Goal: Navigation & Orientation: Find specific page/section

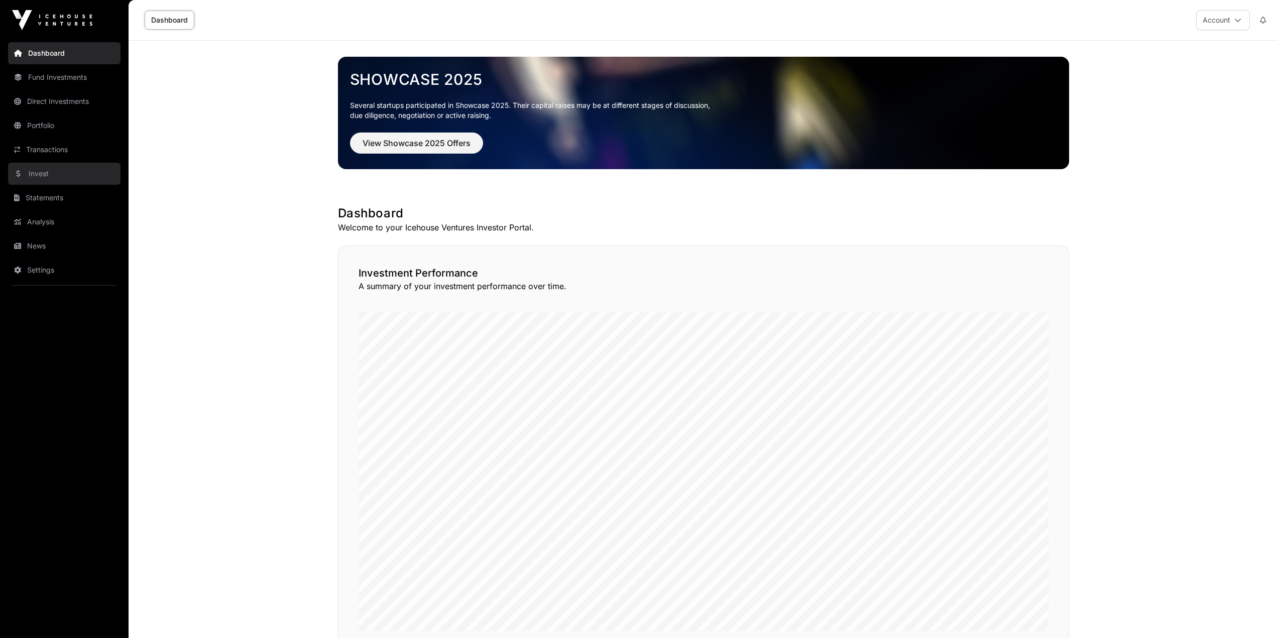
click at [54, 178] on link "Invest" at bounding box center [64, 174] width 112 height 22
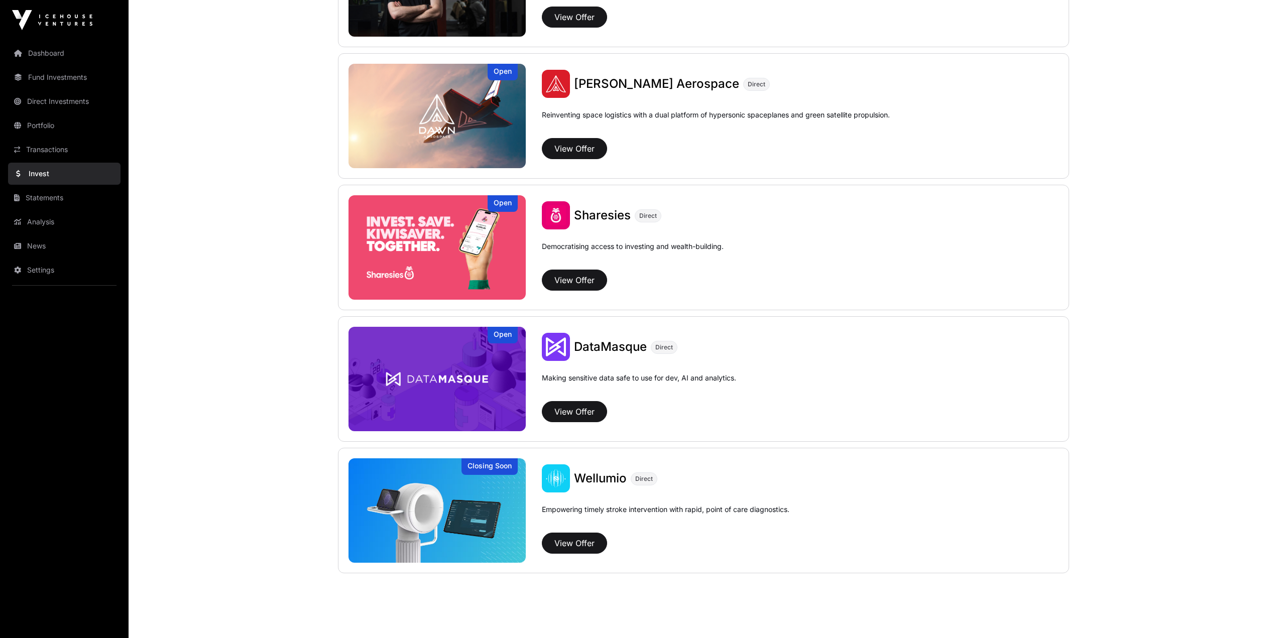
scroll to position [1148, 0]
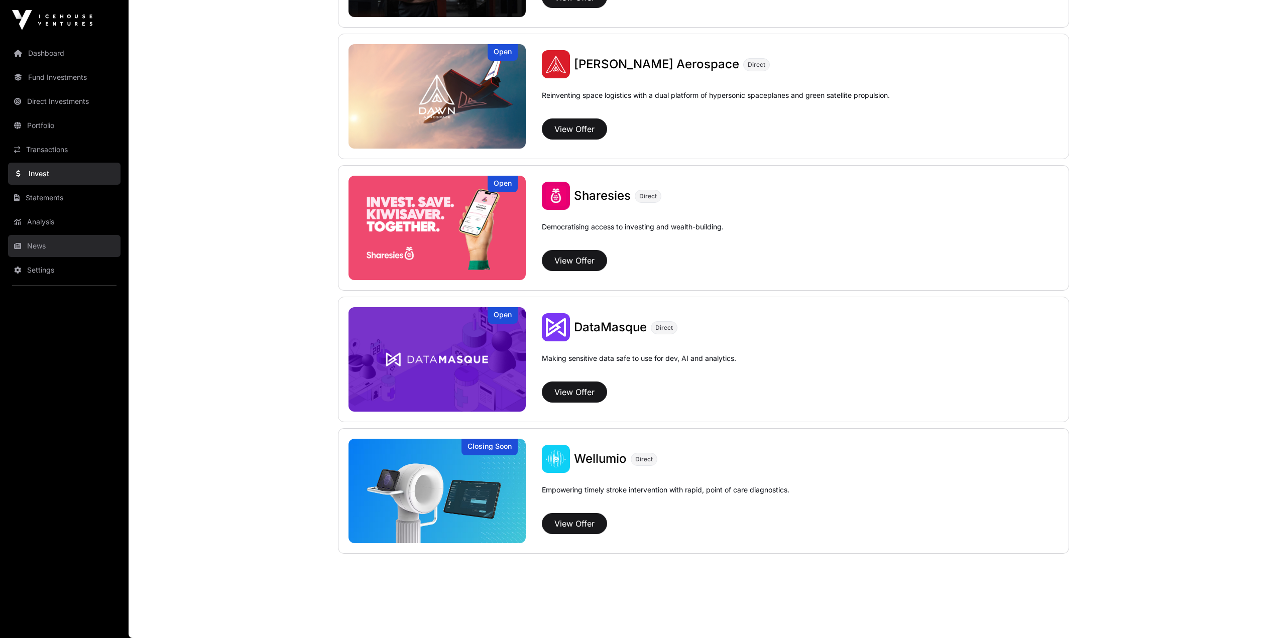
click at [66, 240] on link "News" at bounding box center [64, 246] width 112 height 22
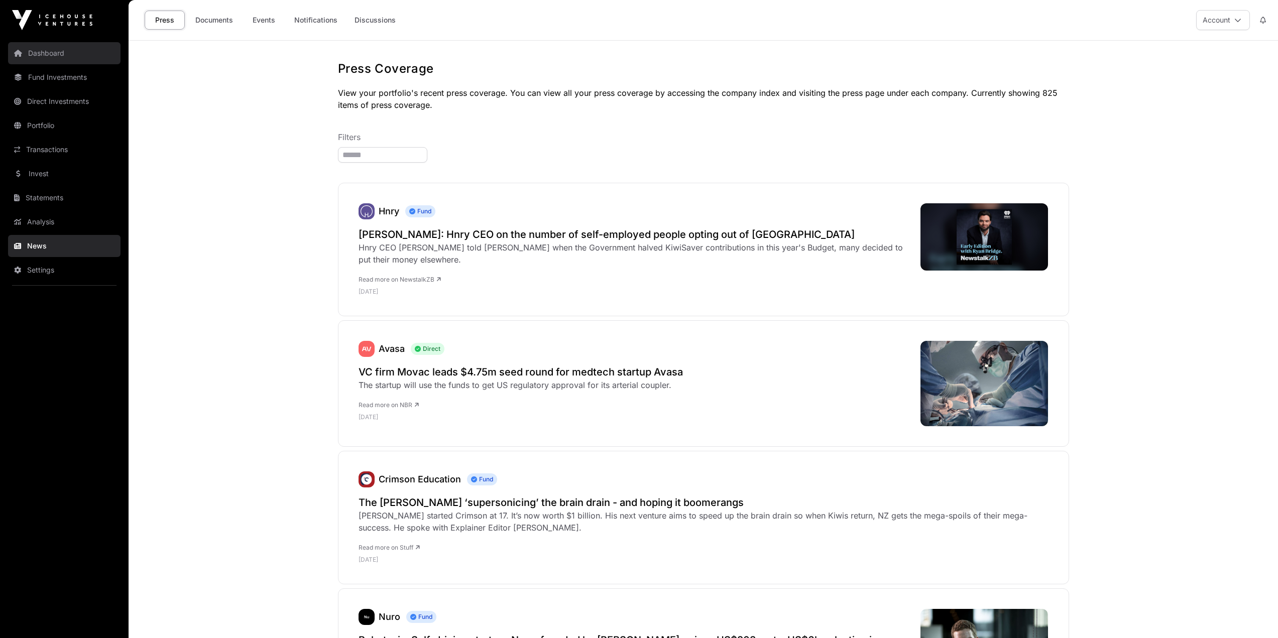
click at [64, 43] on link "Dashboard" at bounding box center [64, 53] width 112 height 22
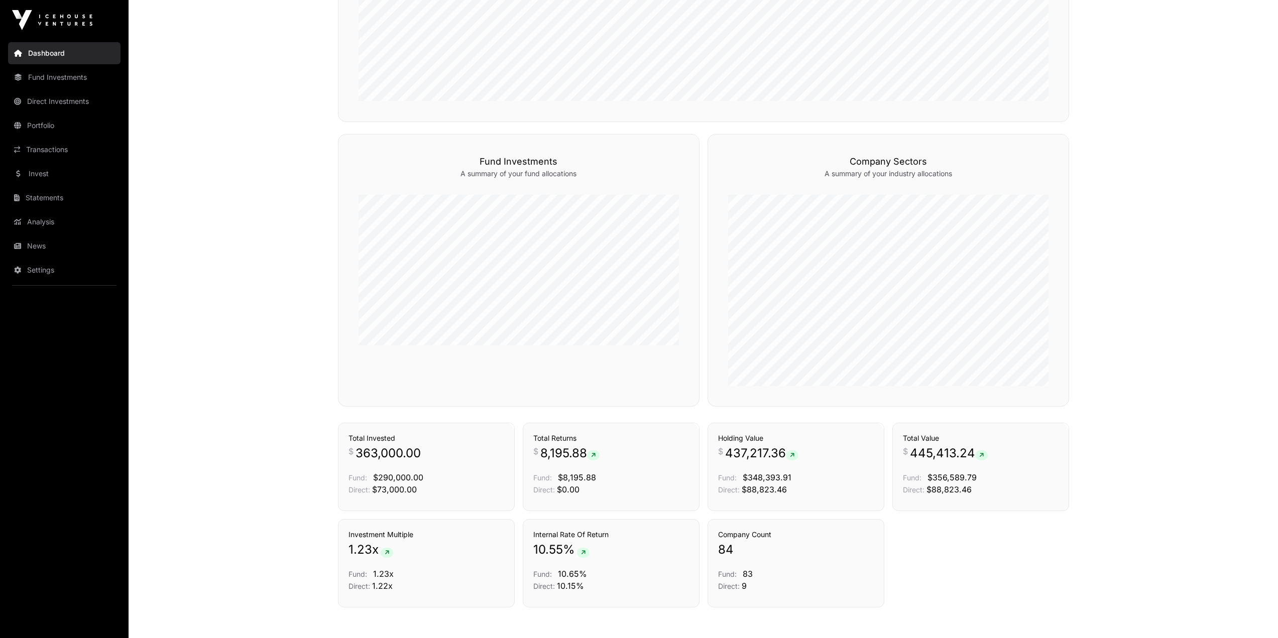
scroll to position [584, 0]
